Goal: Task Accomplishment & Management: Manage account settings

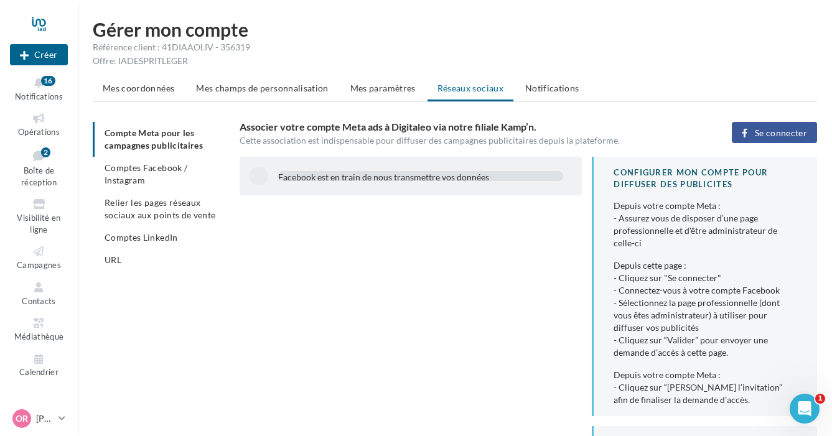
click at [760, 131] on span "Se connecter" at bounding box center [780, 133] width 52 height 10
click at [149, 176] on li "Comptes Facebook / Instagram" at bounding box center [161, 174] width 137 height 35
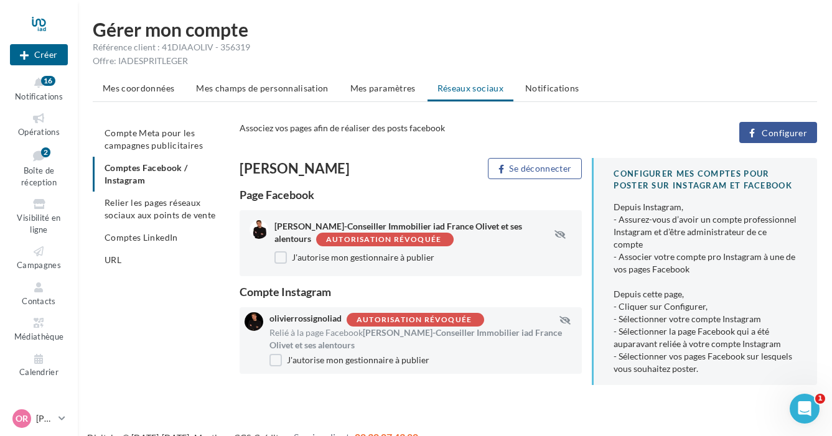
click at [766, 136] on span "Configurer" at bounding box center [783, 133] width 45 height 10
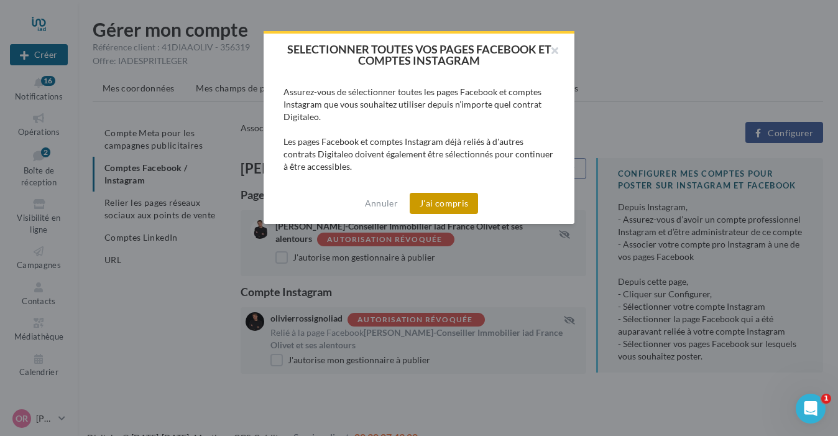
click at [457, 205] on button "J'ai compris" at bounding box center [444, 203] width 68 height 21
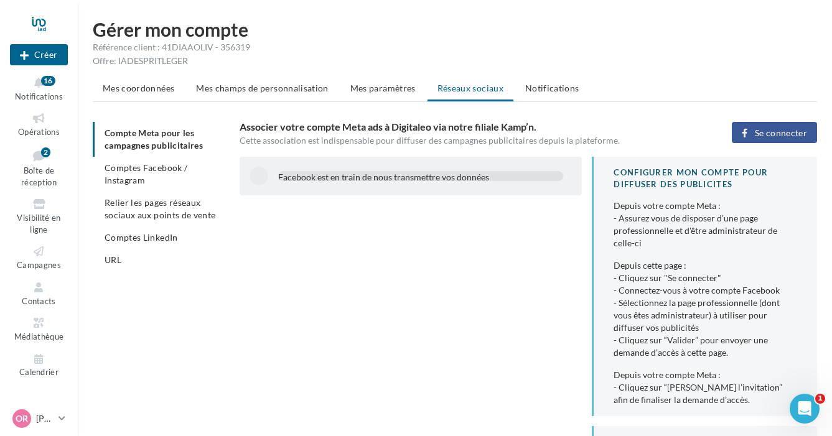
click at [758, 136] on span "Se connecter" at bounding box center [780, 133] width 52 height 10
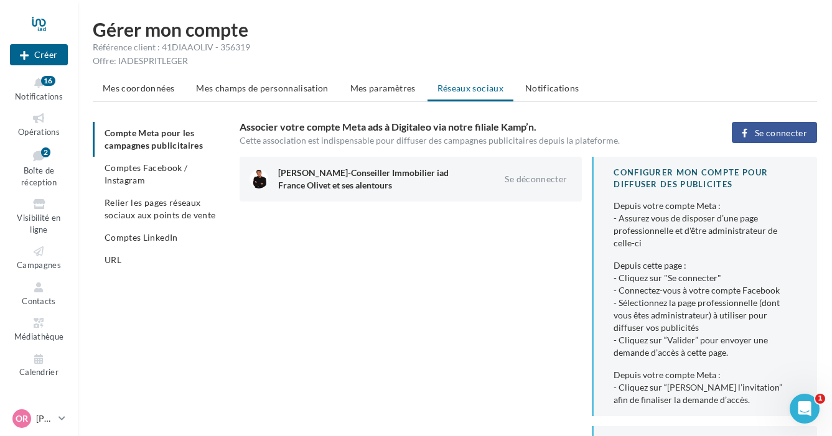
click at [785, 136] on span "Se connecter" at bounding box center [780, 133] width 52 height 10
click at [143, 164] on span "Comptes Facebook / Instagram" at bounding box center [145, 173] width 83 height 23
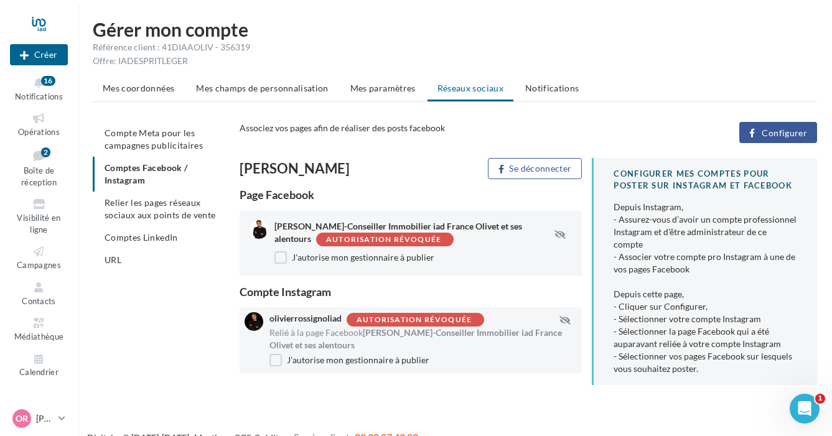
click at [767, 135] on span "Configurer" at bounding box center [783, 133] width 45 height 10
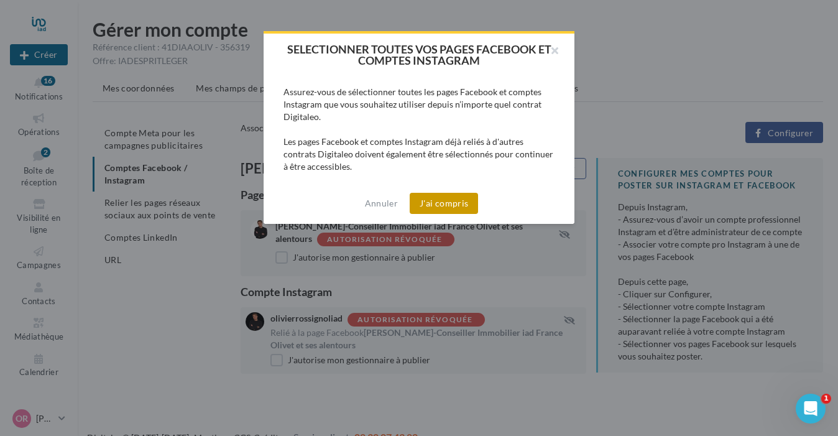
click at [425, 210] on button "J'ai compris" at bounding box center [444, 203] width 68 height 21
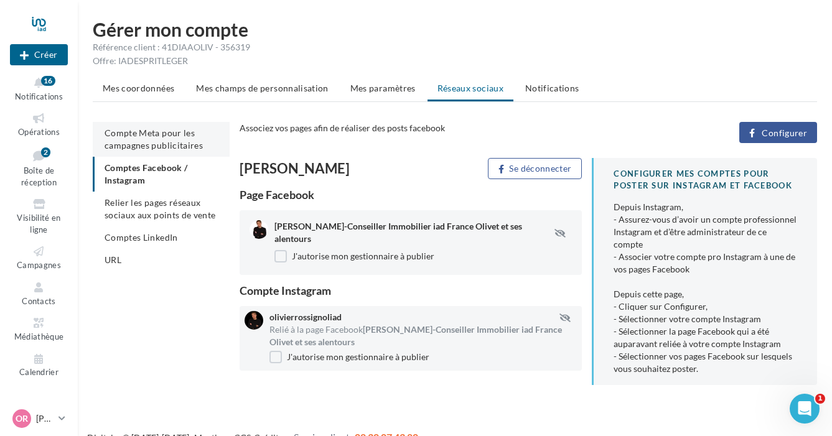
click at [161, 137] on span "Compte Meta pour les campagnes publicitaires" at bounding box center [153, 138] width 98 height 23
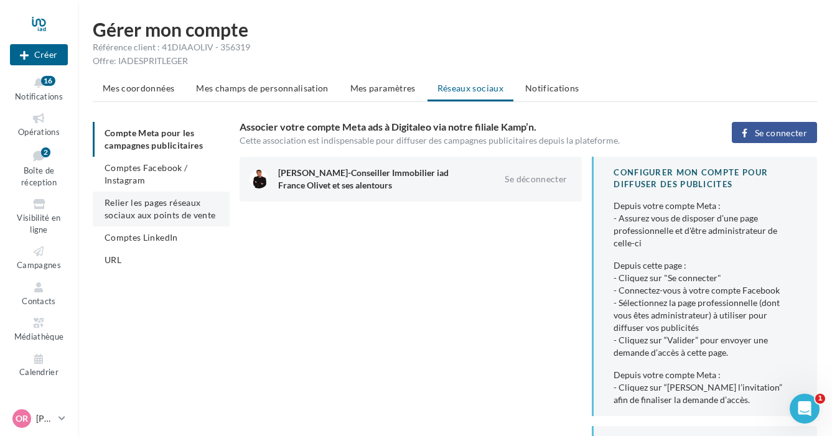
click at [163, 208] on li "Relier les pages réseaux sociaux aux points de vente" at bounding box center [161, 209] width 137 height 35
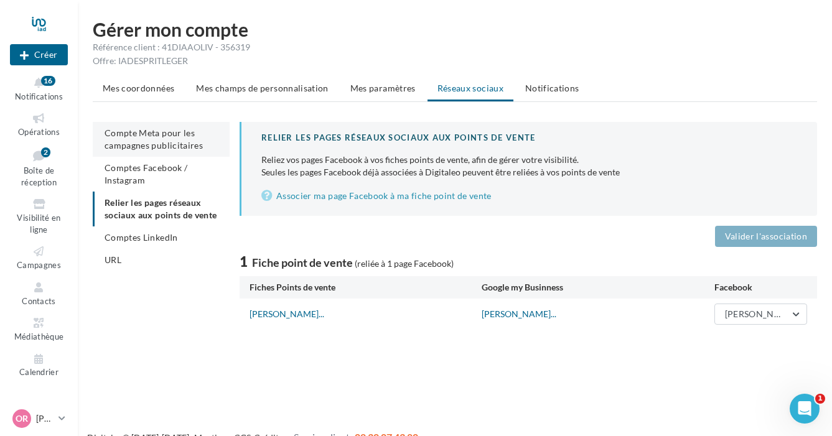
click at [167, 133] on span "Compte Meta pour les campagnes publicitaires" at bounding box center [153, 138] width 98 height 23
